Goal: Obtain resource: Download file/media

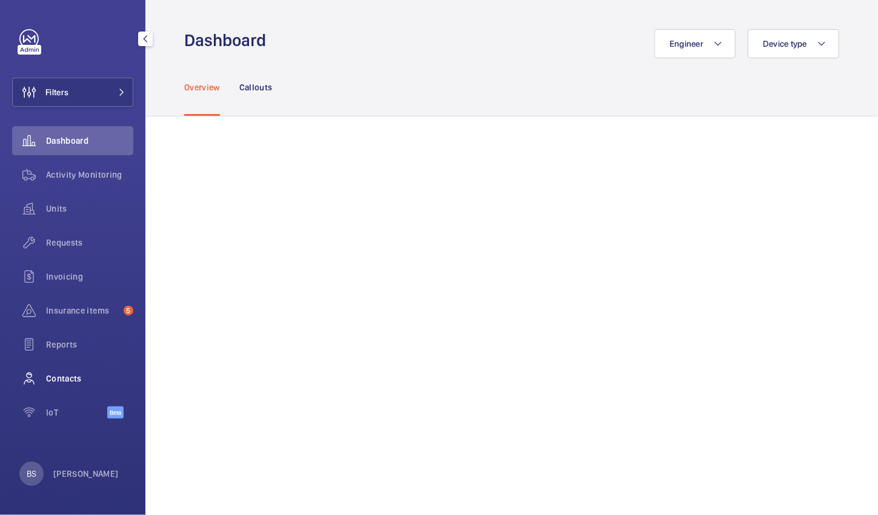
drag, startPoint x: 0, startPoint y: 0, endPoint x: 48, endPoint y: 371, distance: 374.1
click at [48, 371] on div "Contacts" at bounding box center [72, 378] width 121 height 29
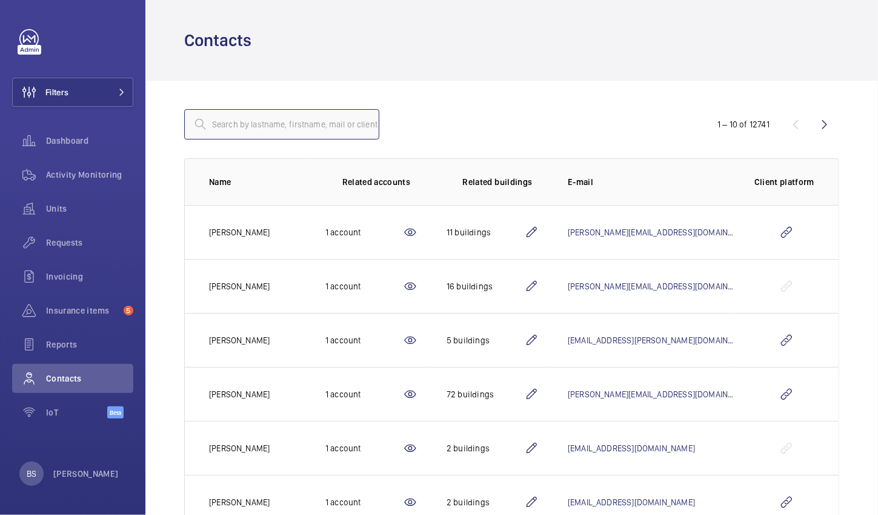
click at [231, 127] on input "text" at bounding box center [281, 124] width 195 height 30
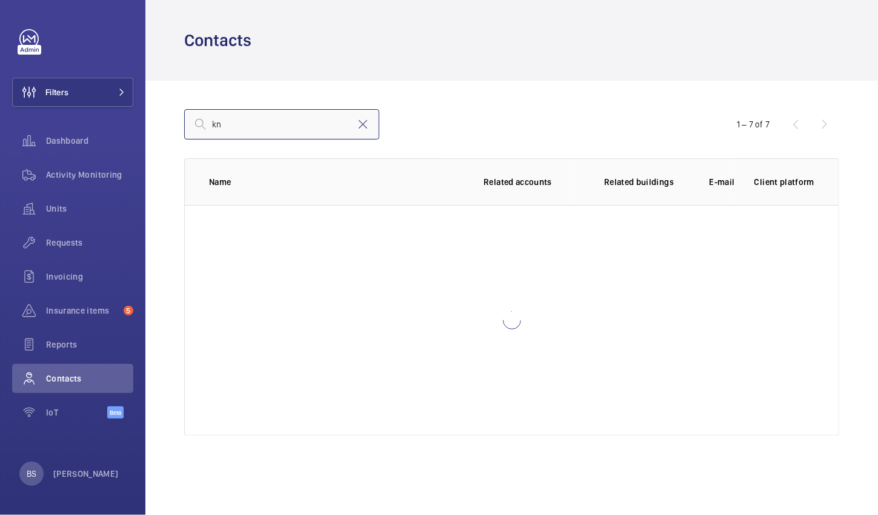
type input "k"
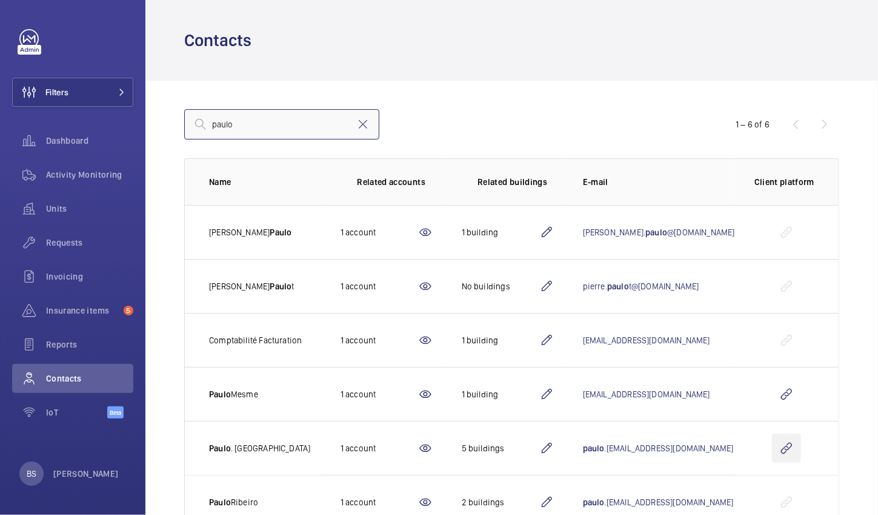
type input "paulo"
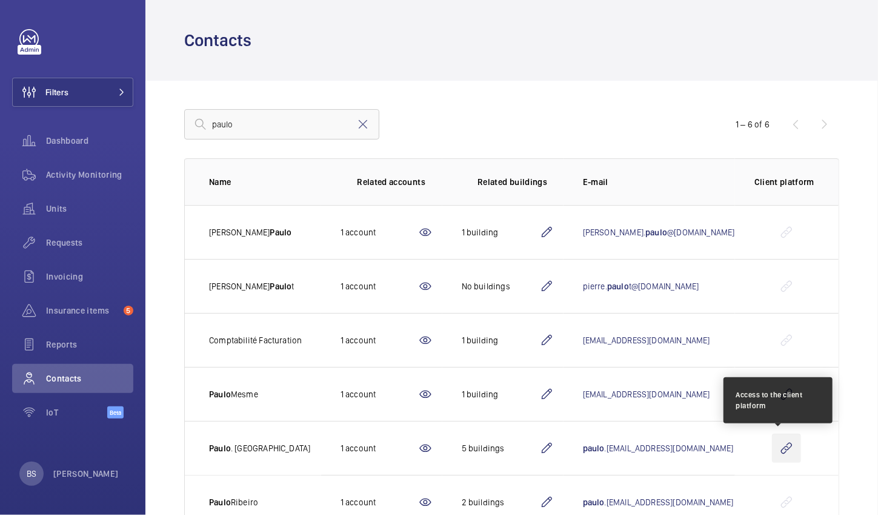
click at [772, 449] on wm-front-icon-button at bounding box center [786, 447] width 29 height 29
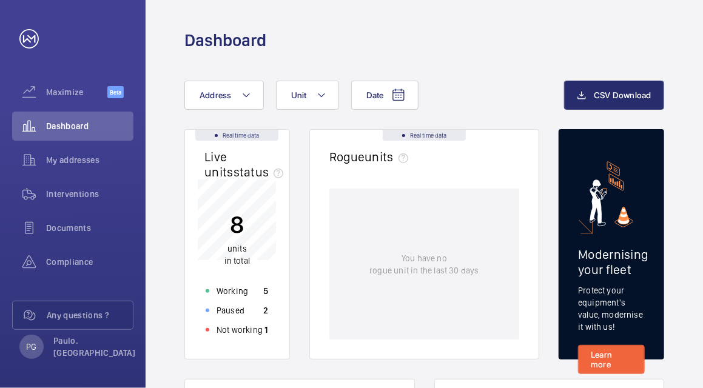
click at [373, 269] on p "You have no rogue unit in the last 30 days" at bounding box center [423, 264] width 109 height 24
click at [213, 332] on div "Not working" at bounding box center [234, 330] width 57 height 12
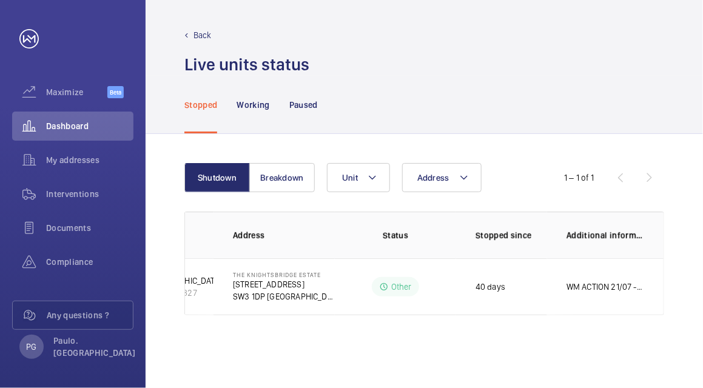
scroll to position [0, 96]
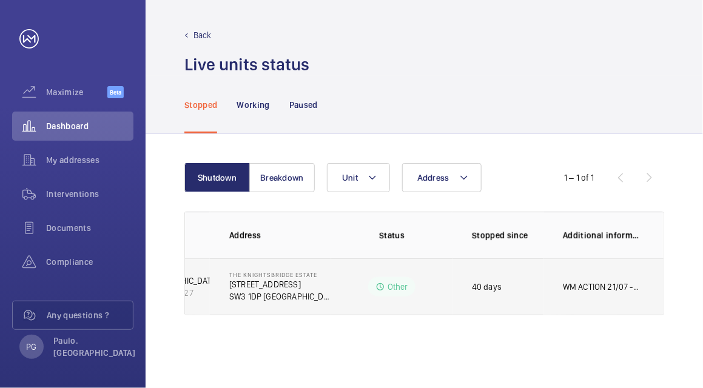
click at [580, 282] on p "WM ACTION 21/07 - Controller board to be repaired, Sent to specialist. Up to 10…" at bounding box center [602, 287] width 78 height 12
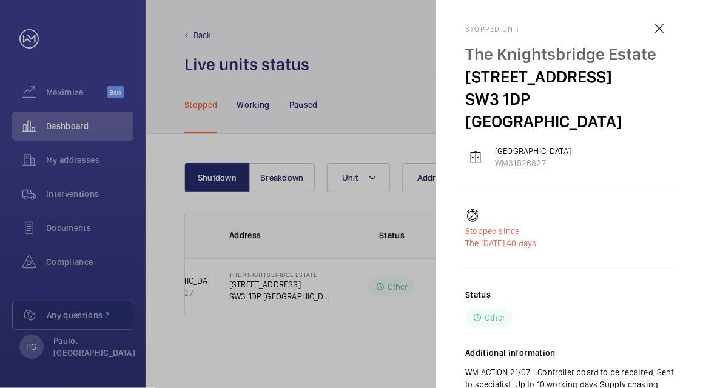
scroll to position [44, 0]
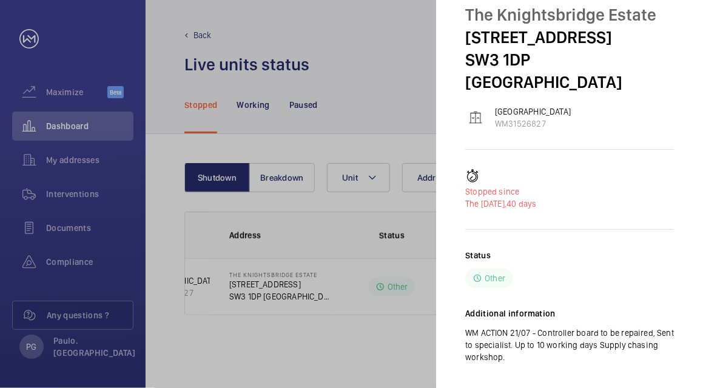
click at [391, 83] on div at bounding box center [351, 194] width 703 height 388
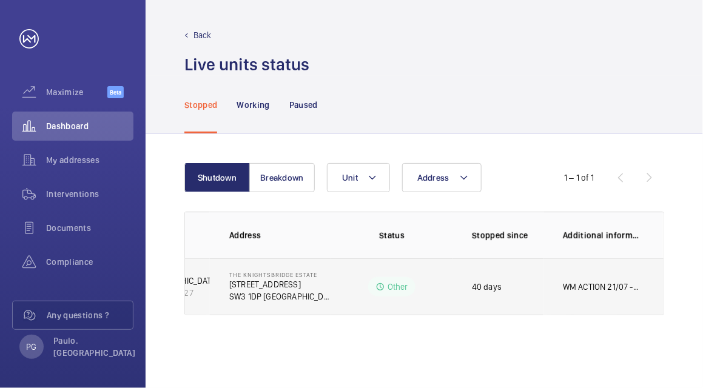
click at [578, 291] on p "WM ACTION 21/07 - Controller board to be repaired, Sent to specialist. Up to 10…" at bounding box center [602, 287] width 78 height 12
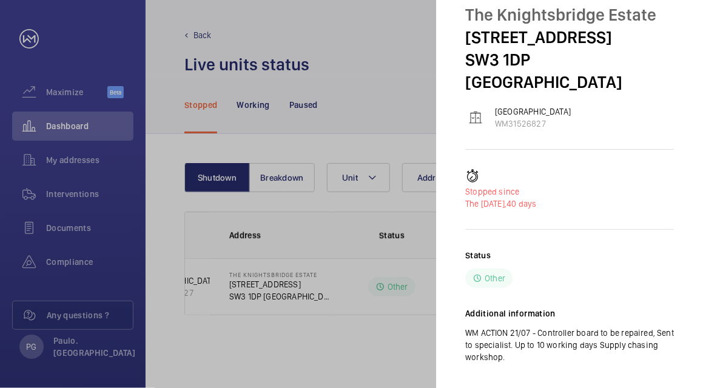
scroll to position [42, 0]
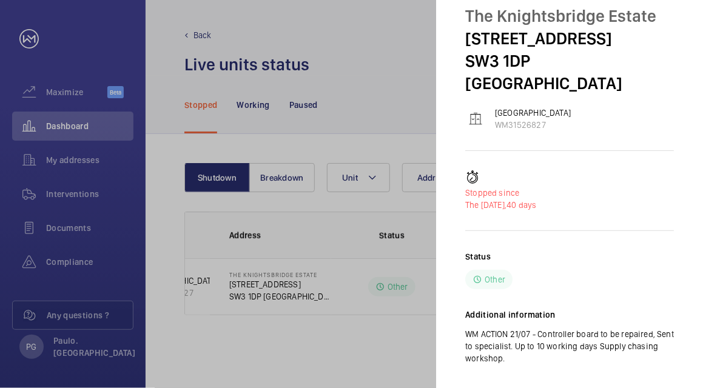
click at [413, 63] on div at bounding box center [351, 194] width 703 height 388
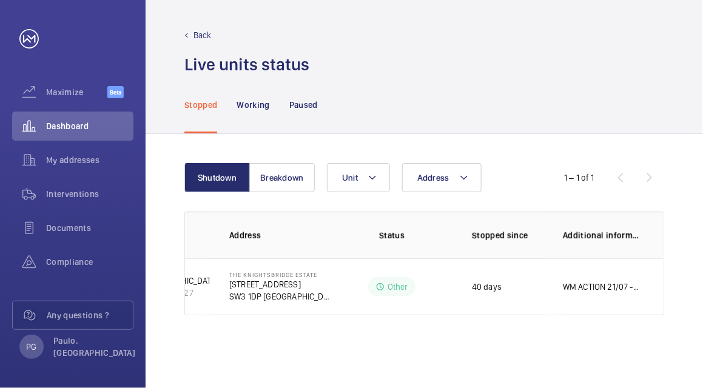
scroll to position [0, 0]
click at [196, 36] on p "Back" at bounding box center [202, 35] width 18 height 12
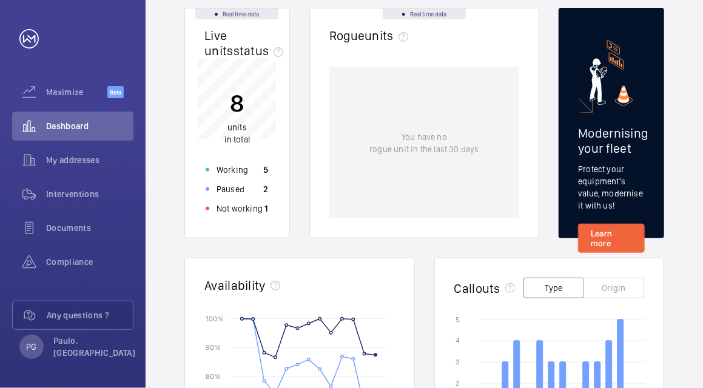
scroll to position [112, 0]
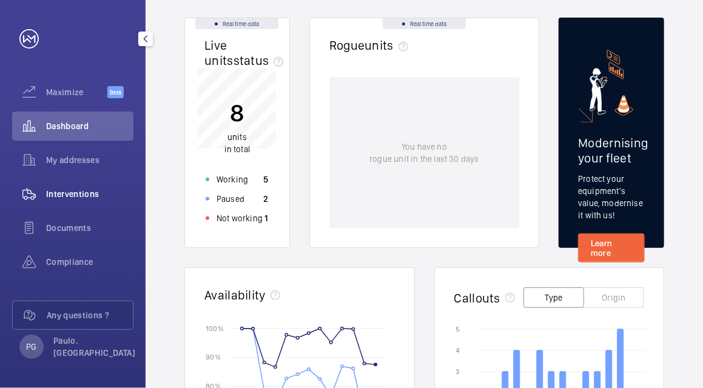
click at [50, 193] on span "Interventions" at bounding box center [89, 194] width 87 height 12
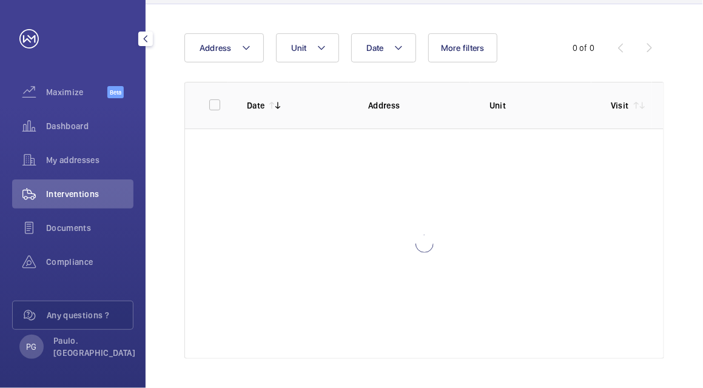
scroll to position [105, 0]
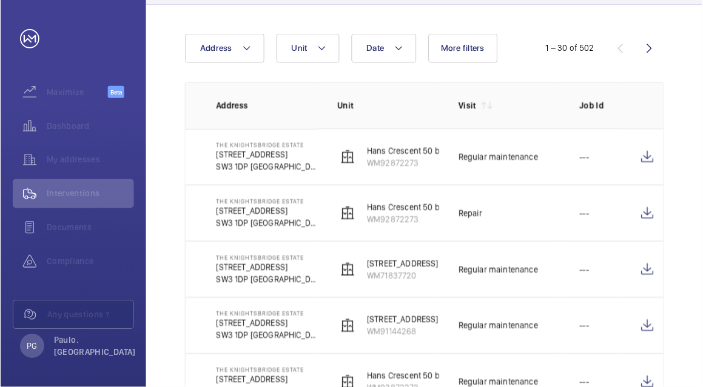
scroll to position [0, 152]
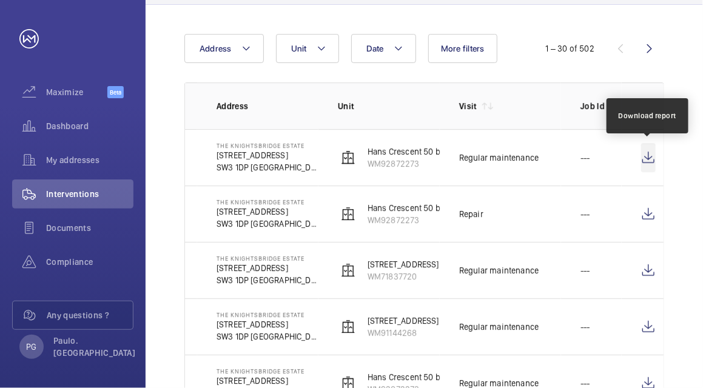
click at [644, 159] on wm-front-icon-button at bounding box center [648, 157] width 15 height 29
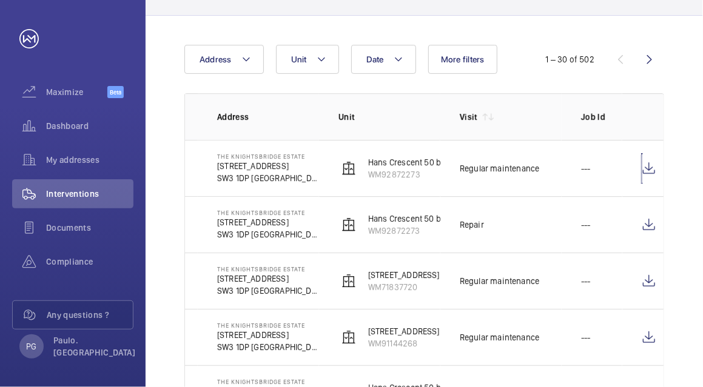
scroll to position [91, 0]
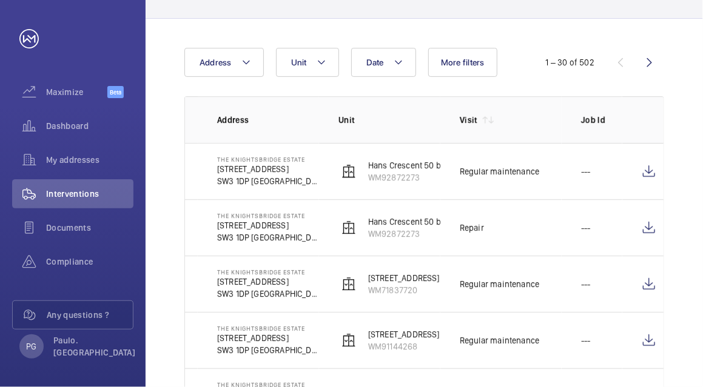
click at [342, 196] on td "Hans Crescent 50 back goods lift WM92872273" at bounding box center [379, 171] width 121 height 56
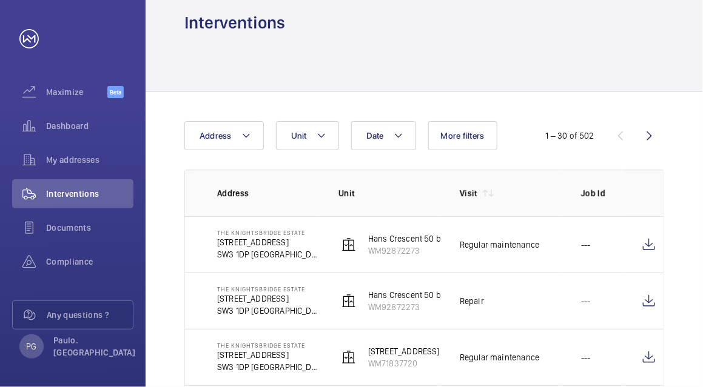
scroll to position [15, 0]
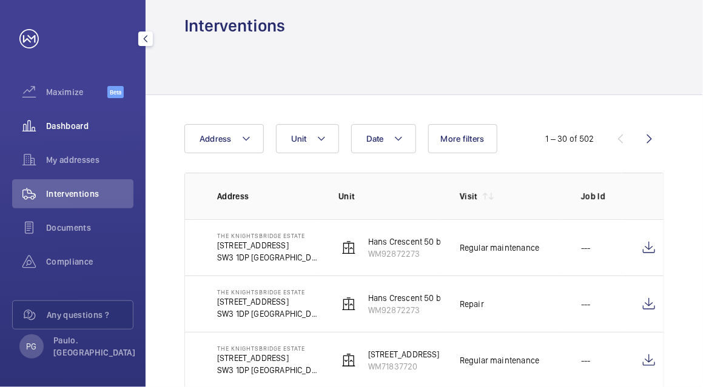
click at [46, 134] on div "Dashboard" at bounding box center [72, 126] width 121 height 29
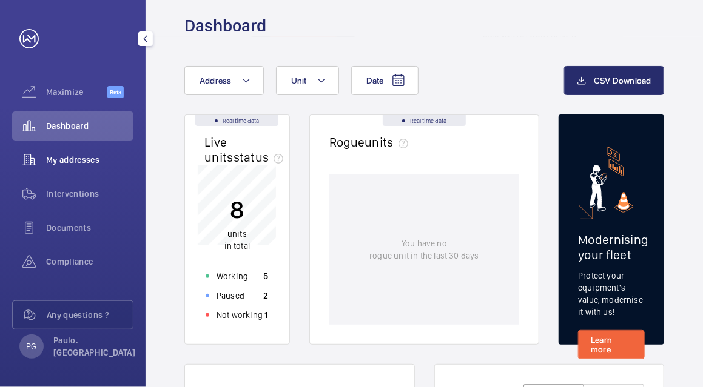
click at [49, 161] on span "My addresses" at bounding box center [89, 160] width 87 height 12
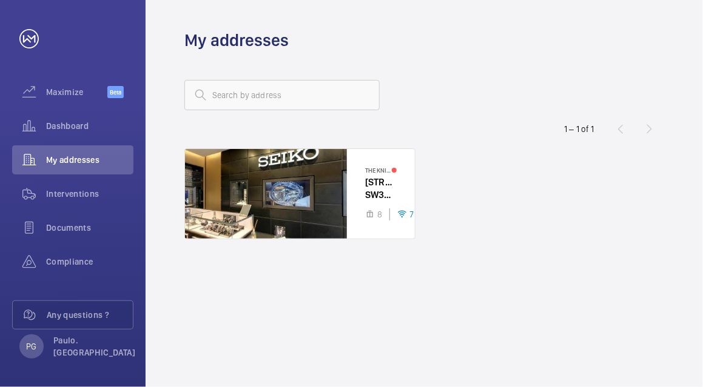
click at [489, 235] on div "The Knightsbridge Estate 55-57 Brompton Road SW3 1DP LONDON 8 7" at bounding box center [424, 248] width 480 height 198
click at [326, 175] on div at bounding box center [300, 194] width 230 height 90
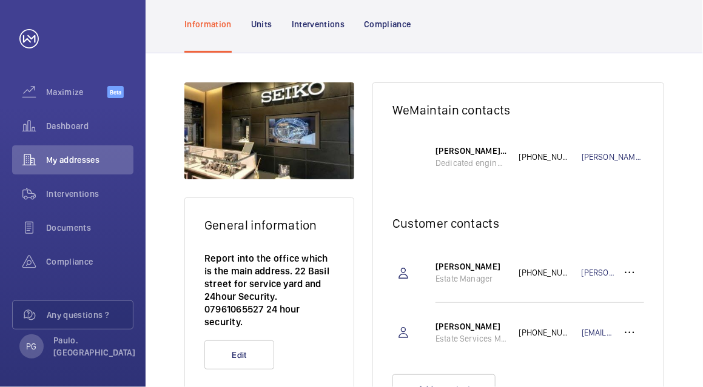
scroll to position [100, 0]
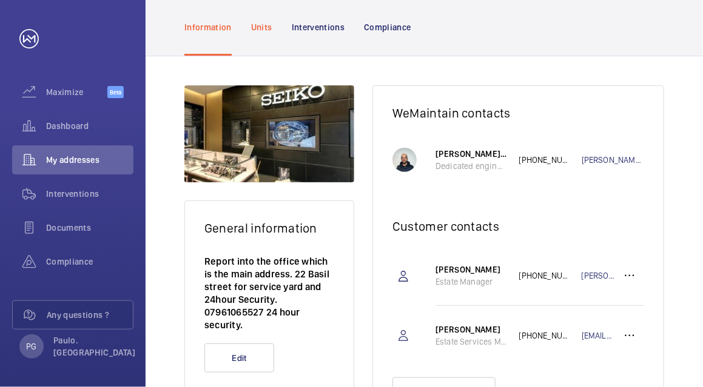
click at [266, 22] on p "Units" at bounding box center [261, 27] width 21 height 12
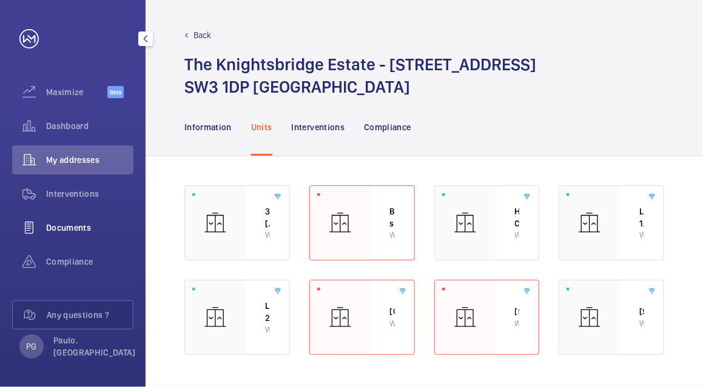
click at [65, 230] on span "Documents" at bounding box center [89, 228] width 87 height 12
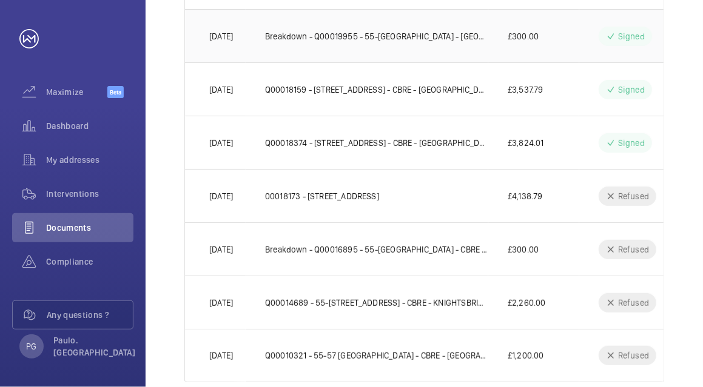
scroll to position [409, 0]
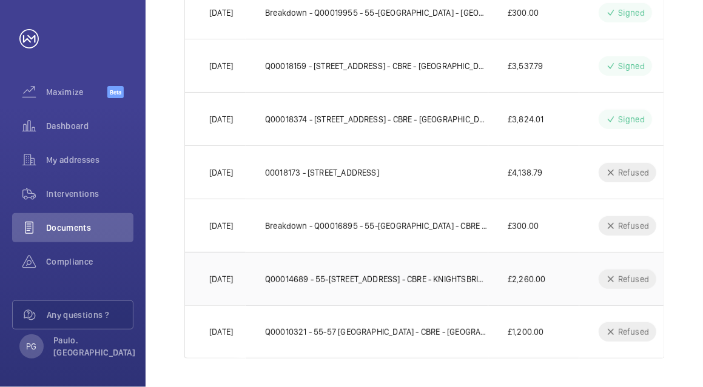
click at [422, 293] on td "Q00014689 - 55-57 Brompton Road - CBRE - KNIGHTSBRIDGE ESTATE - Magic Eye / Saf…" at bounding box center [367, 278] width 242 height 53
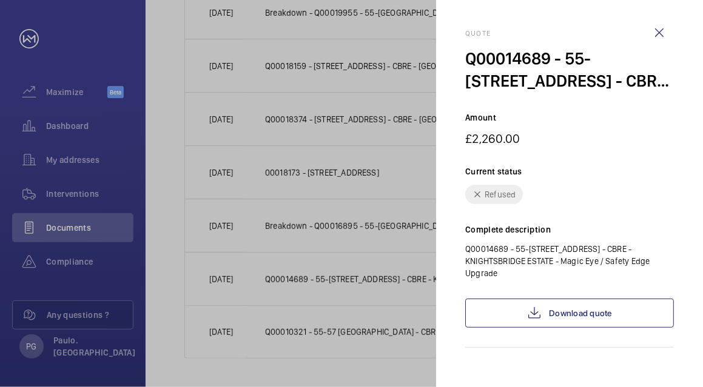
drag, startPoint x: 660, startPoint y: 30, endPoint x: 627, endPoint y: 25, distance: 33.2
click at [627, 25] on div "Quote Q00014689 - 55-57 Brompton Road - CBRE - KNIGHTSBRIDGE ESTATE - Magic Eye…" at bounding box center [569, 198] width 209 height 396
click at [650, 28] on wm-front-icon-button at bounding box center [658, 32] width 29 height 29
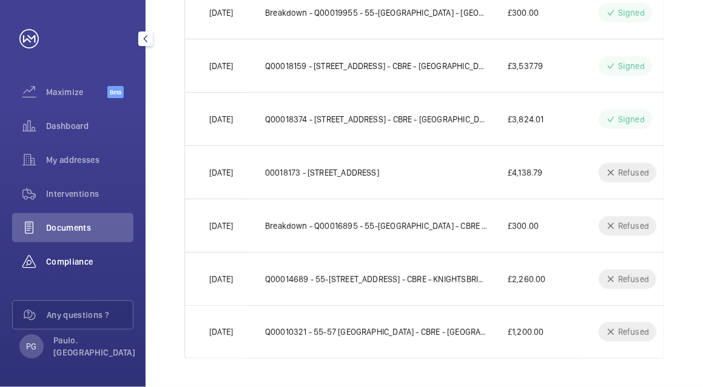
click at [69, 261] on span "Compliance" at bounding box center [89, 262] width 87 height 12
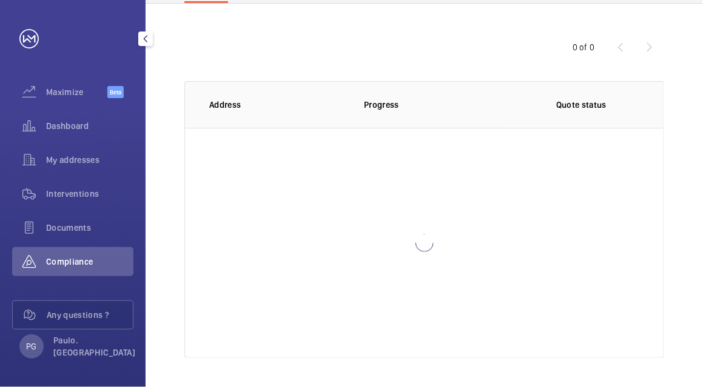
scroll to position [105, 0]
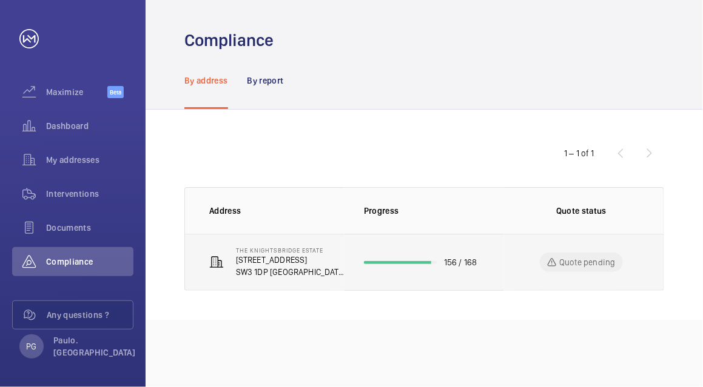
click at [416, 263] on div at bounding box center [397, 262] width 67 height 3
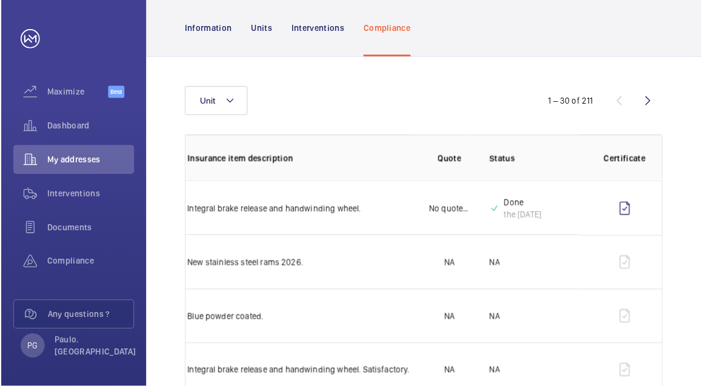
scroll to position [0, 151]
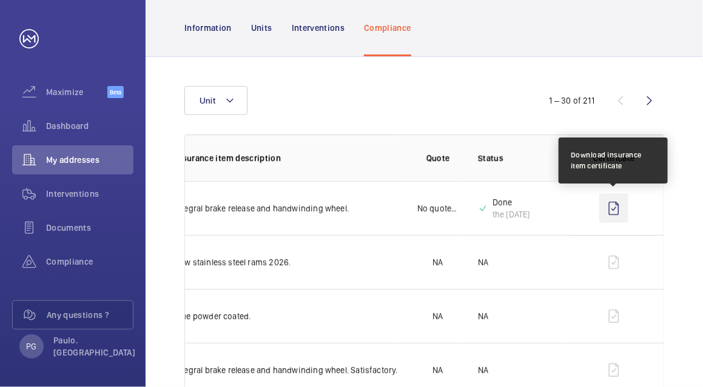
click at [611, 218] on wm-front-icon-button at bounding box center [613, 208] width 29 height 29
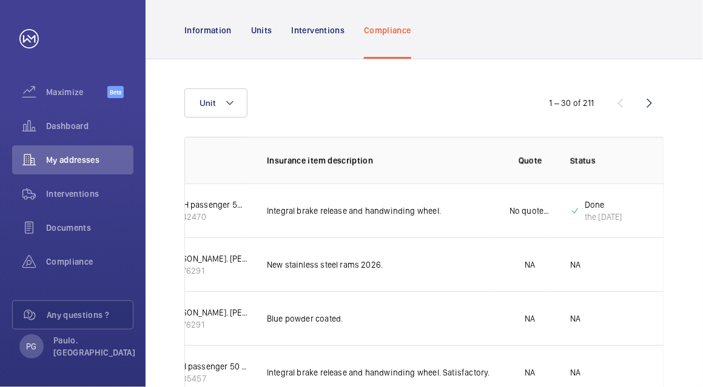
scroll to position [0, 5]
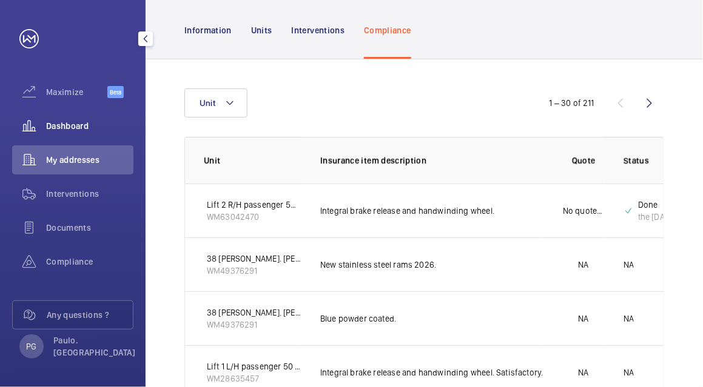
drag, startPoint x: 68, startPoint y: 135, endPoint x: 47, endPoint y: 123, distance: 24.1
drag, startPoint x: 47, startPoint y: 123, endPoint x: 39, endPoint y: 125, distance: 8.1
click at [39, 125] on wm-front-icon-button at bounding box center [29, 126] width 34 height 29
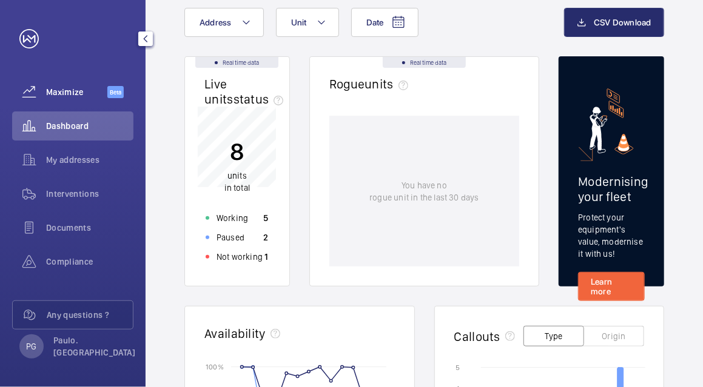
click at [55, 79] on div "Maximize Beta" at bounding box center [72, 92] width 121 height 29
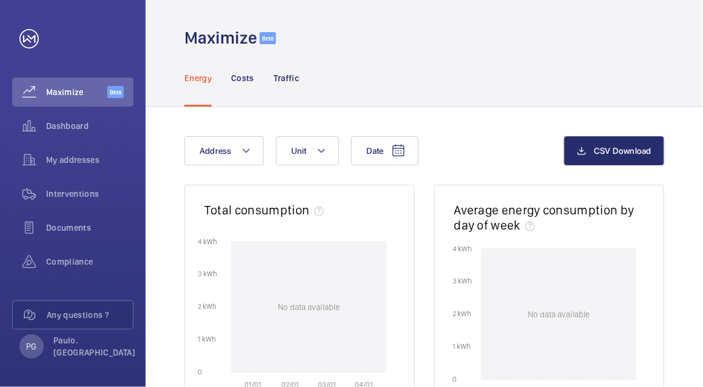
scroll to position [3, 0]
